Goal: Information Seeking & Learning: Understand process/instructions

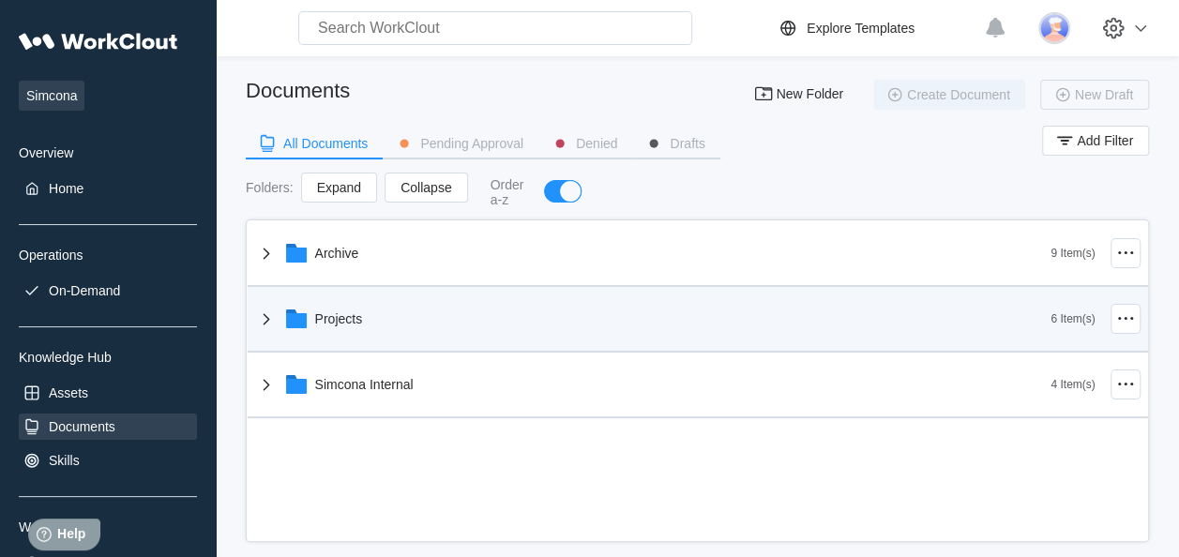
click at [342, 321] on div "Projects" at bounding box center [339, 319] width 48 height 15
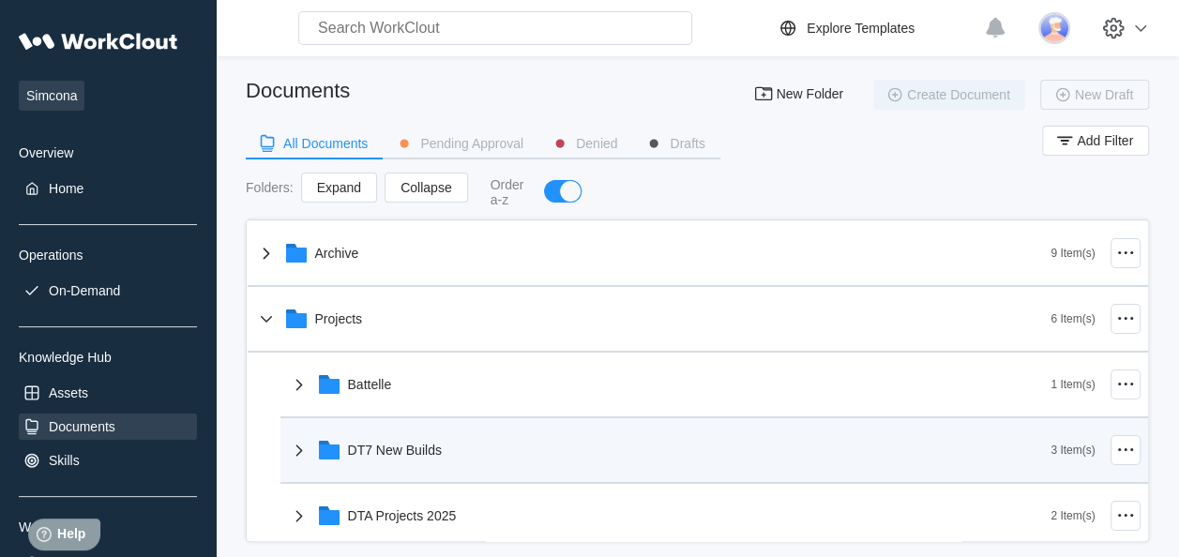
click at [382, 445] on div "DT7 New Builds" at bounding box center [395, 450] width 94 height 15
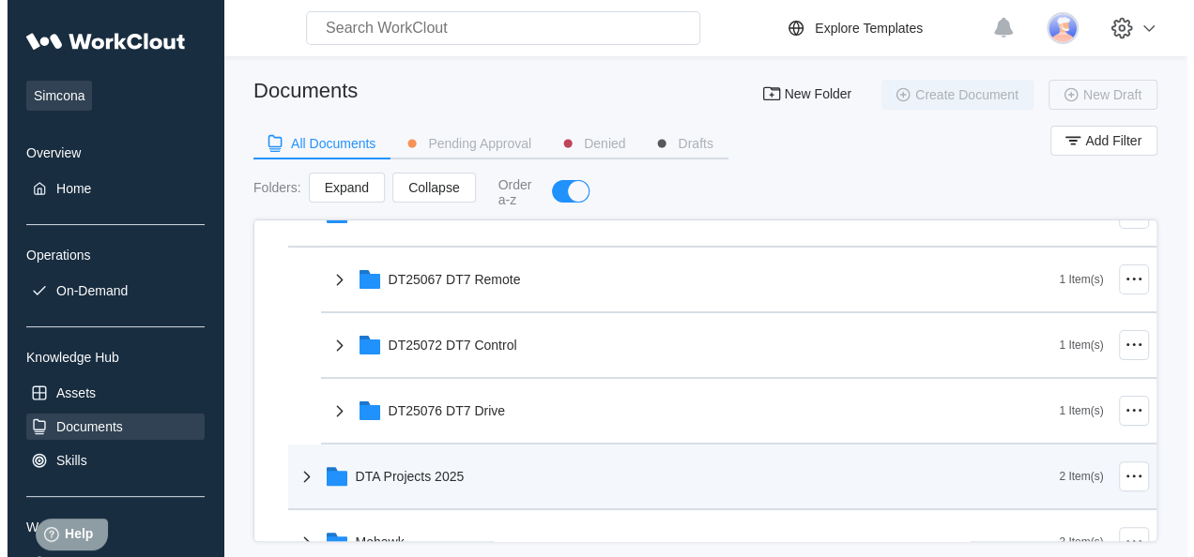
scroll to position [281, 0]
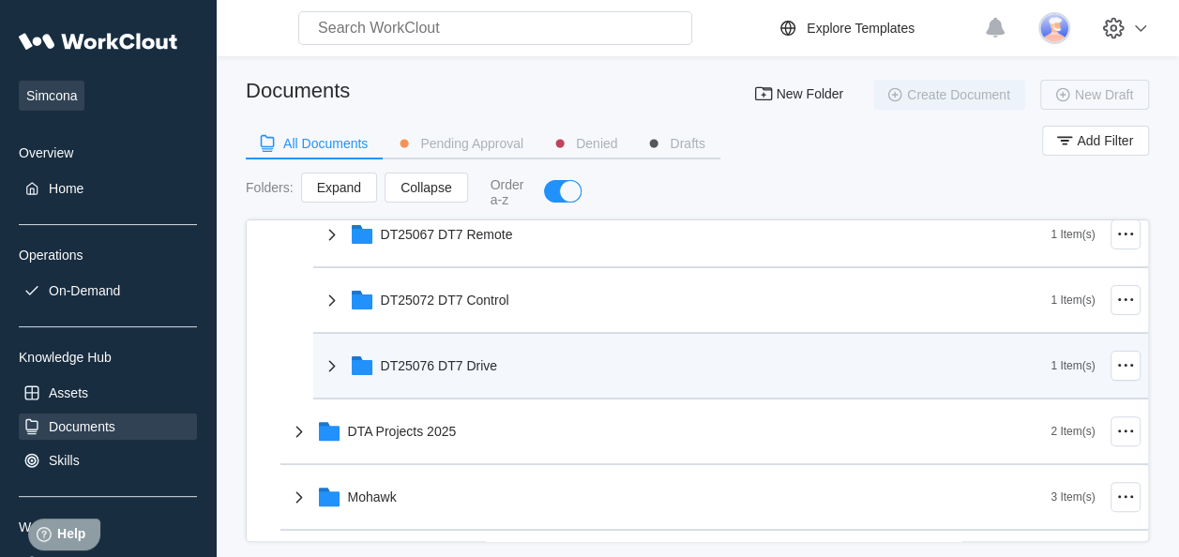
click at [496, 367] on div "DT25076 DT7 Drive" at bounding box center [686, 366] width 731 height 49
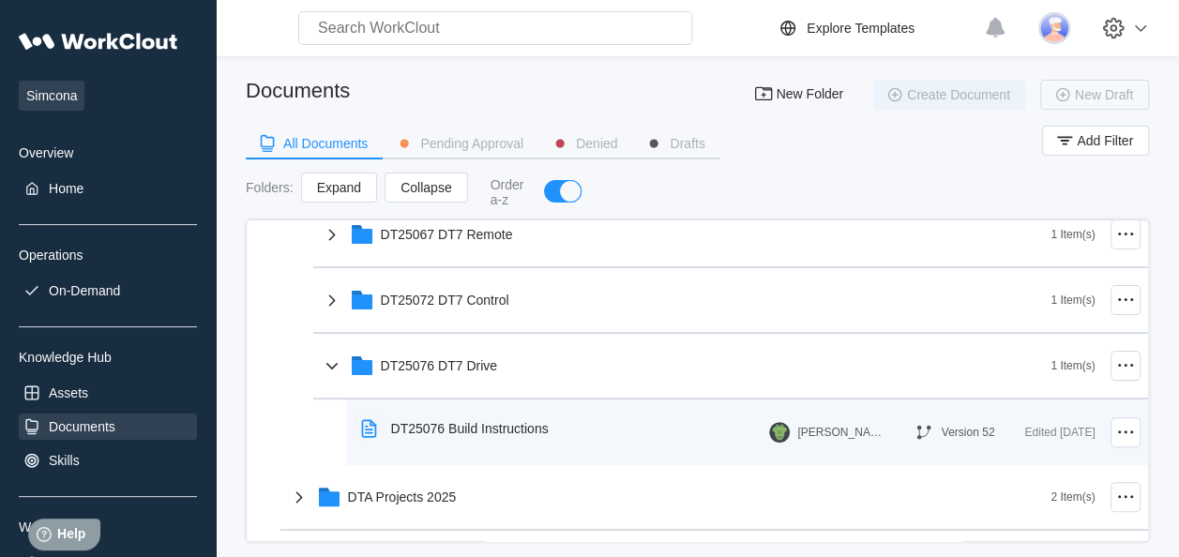
click at [494, 419] on div "DT25076 Build Instructions" at bounding box center [459, 428] width 210 height 43
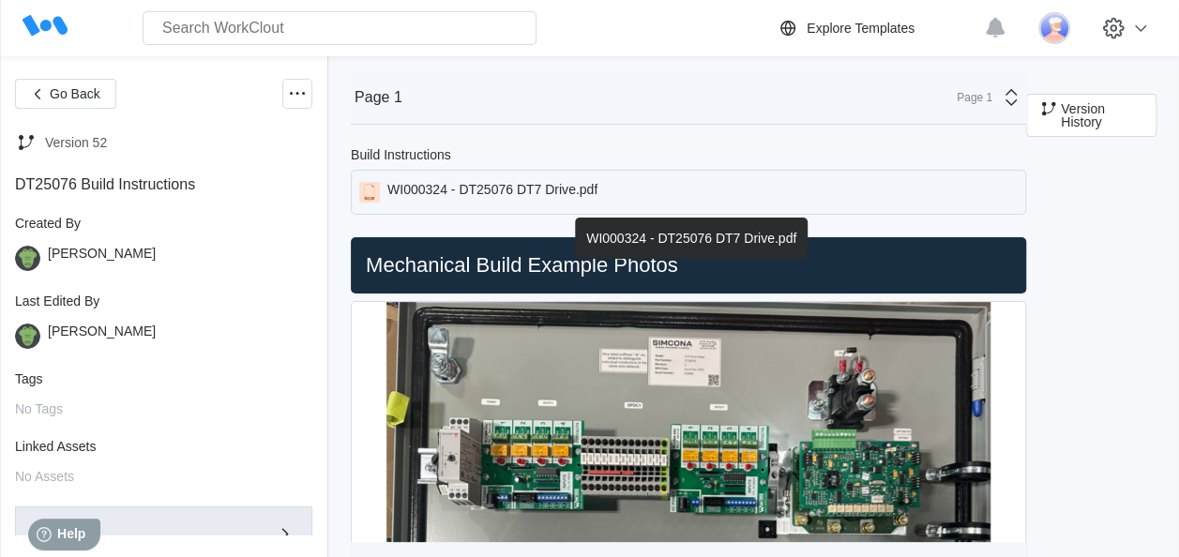
click at [494, 186] on div "WI000324 - DT25076 DT7 Drive.pdf" at bounding box center [493, 192] width 210 height 21
